Goal: Information Seeking & Learning: Find specific fact

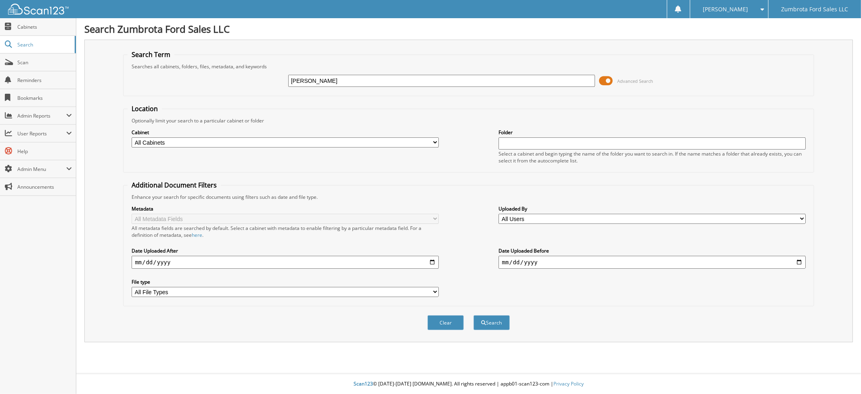
type input "[PERSON_NAME]"
click at [474, 315] on button "Search" at bounding box center [492, 322] width 36 height 15
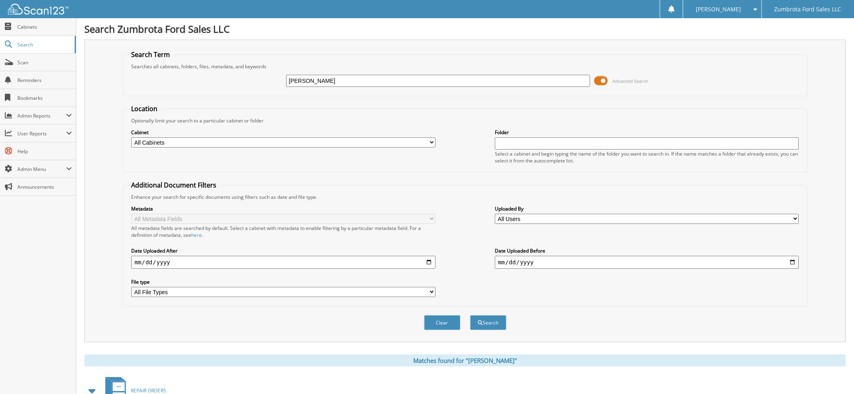
click at [600, 77] on span at bounding box center [601, 81] width 14 height 12
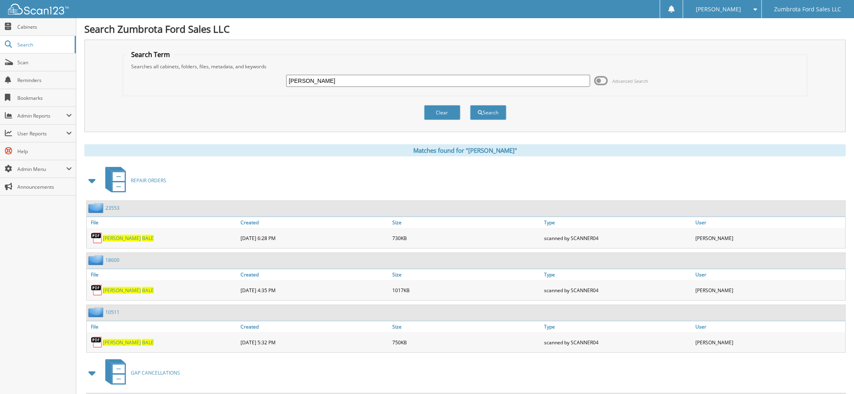
click at [90, 175] on span at bounding box center [92, 180] width 11 height 15
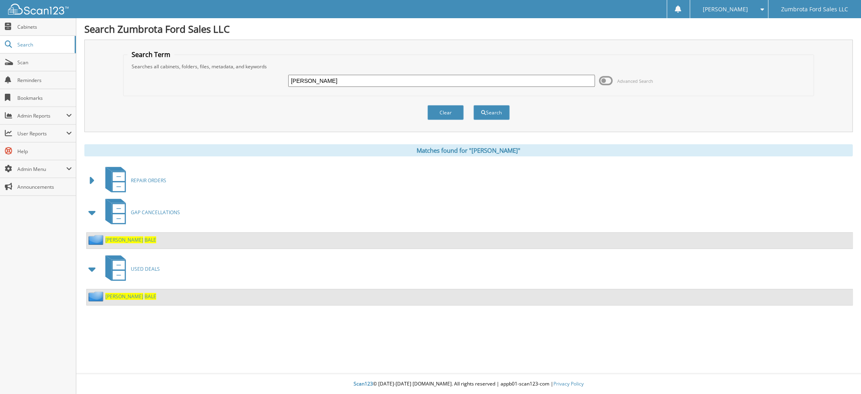
click at [118, 236] on span "[PERSON_NAME]" at bounding box center [124, 239] width 38 height 7
